Goal: Find contact information: Find contact information

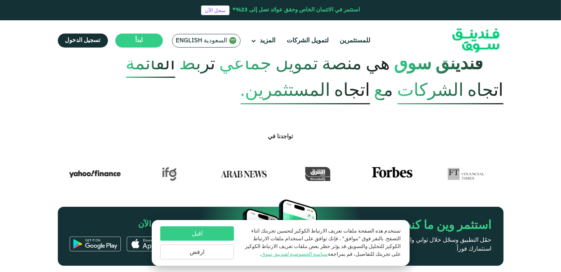
scroll to position [346, 0]
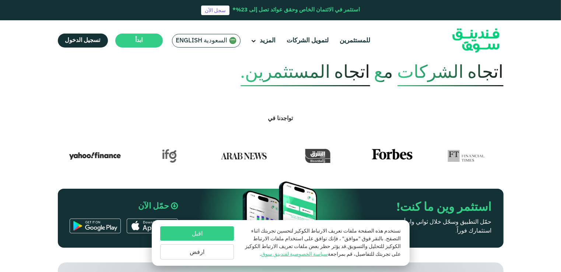
click at [186, 229] on button "اقبل" at bounding box center [197, 233] width 74 height 14
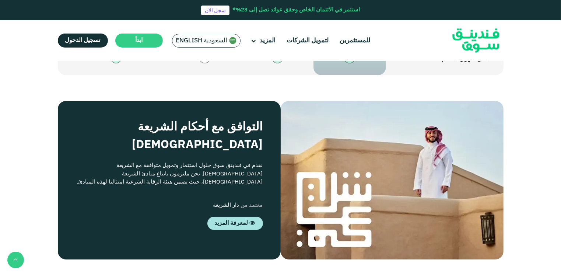
type tc-range-slider "4"
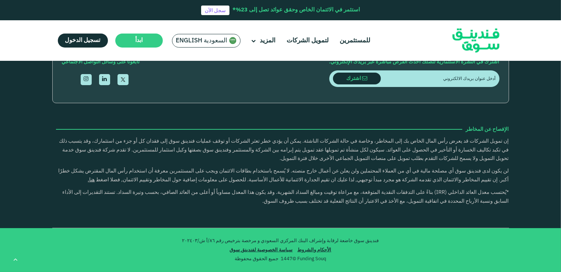
scroll to position [2130, 0]
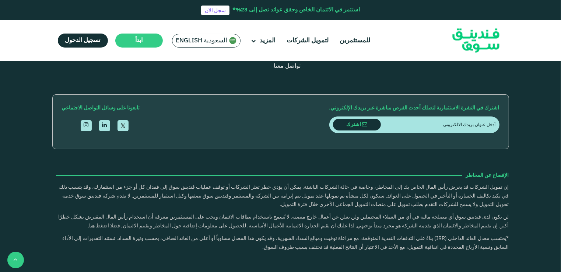
drag, startPoint x: 158, startPoint y: 116, endPoint x: 91, endPoint y: 122, distance: 67.0
copy span "[EMAIL_ADDRESS][DOMAIN_NAME]"
click at [274, 69] on link "تواصل معنا" at bounding box center [287, 66] width 27 height 6
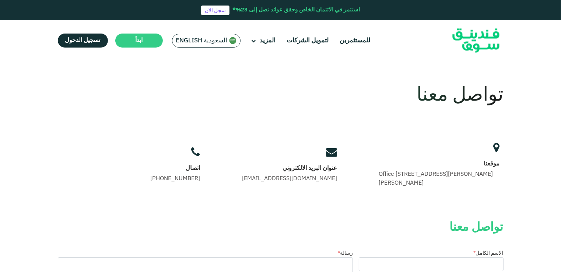
drag, startPoint x: 251, startPoint y: 180, endPoint x: 326, endPoint y: 178, distance: 75.2
click at [326, 178] on div "عنوان البريد الالكتروني support@fundingsouq.com" at bounding box center [289, 165] width 102 height 43
copy link "[EMAIL_ADDRESS][DOMAIN_NAME]"
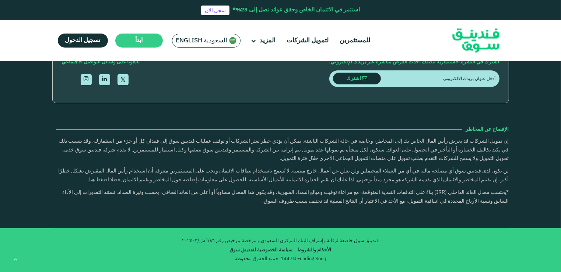
scroll to position [2003, 0]
click at [18, 265] on button "back" at bounding box center [15, 260] width 17 height 17
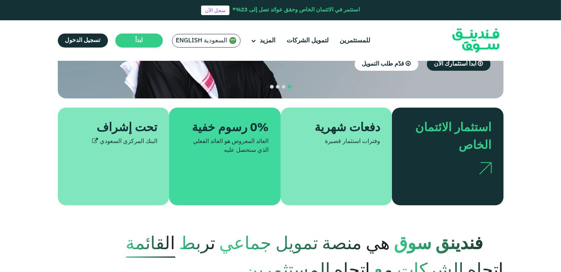
scroll to position [0, 0]
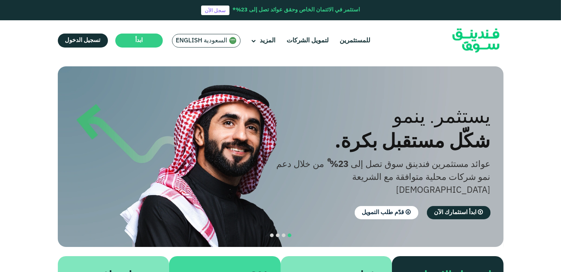
type tc-range-slider "4"
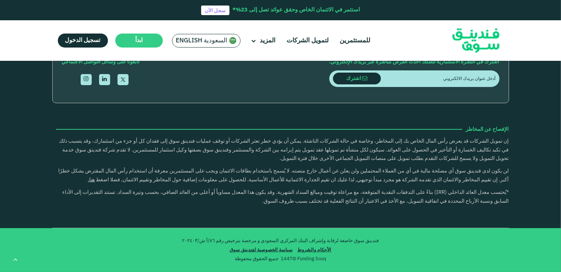
scroll to position [2187, 0]
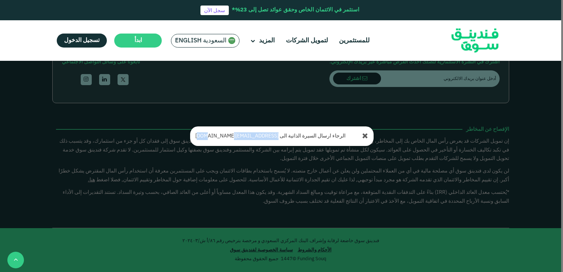
drag, startPoint x: 193, startPoint y: 138, endPoint x: 250, endPoint y: 135, distance: 57.2
click at [247, 135] on div "الرجاء ارسال السيرة الذاتية الى [EMAIL_ADDRESS][DOMAIN_NAME]" at bounding box center [281, 136] width 184 height 20
click at [366, 136] on icon at bounding box center [365, 136] width 6 height 7
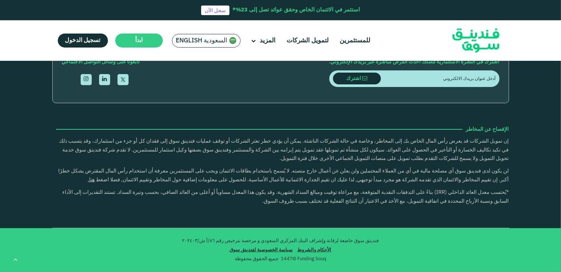
scroll to position [2114, 0]
